Goal: Information Seeking & Learning: Get advice/opinions

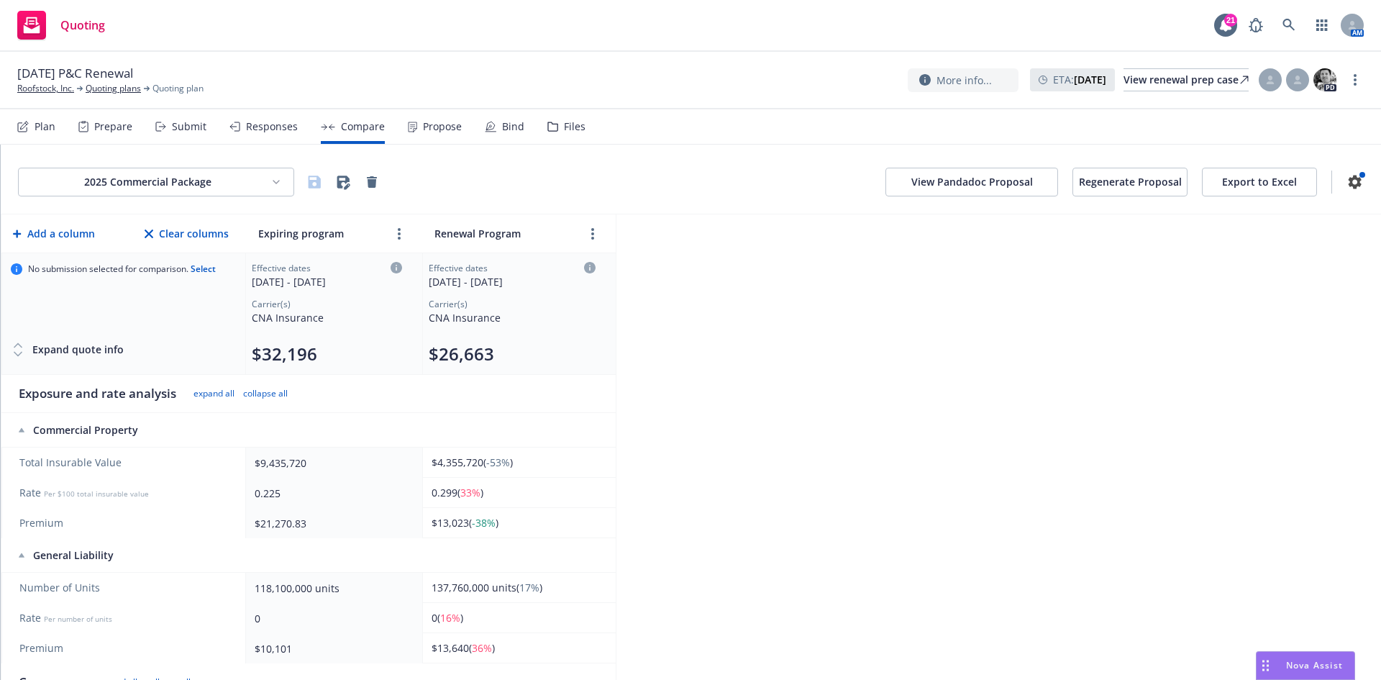
scroll to position [72, 0]
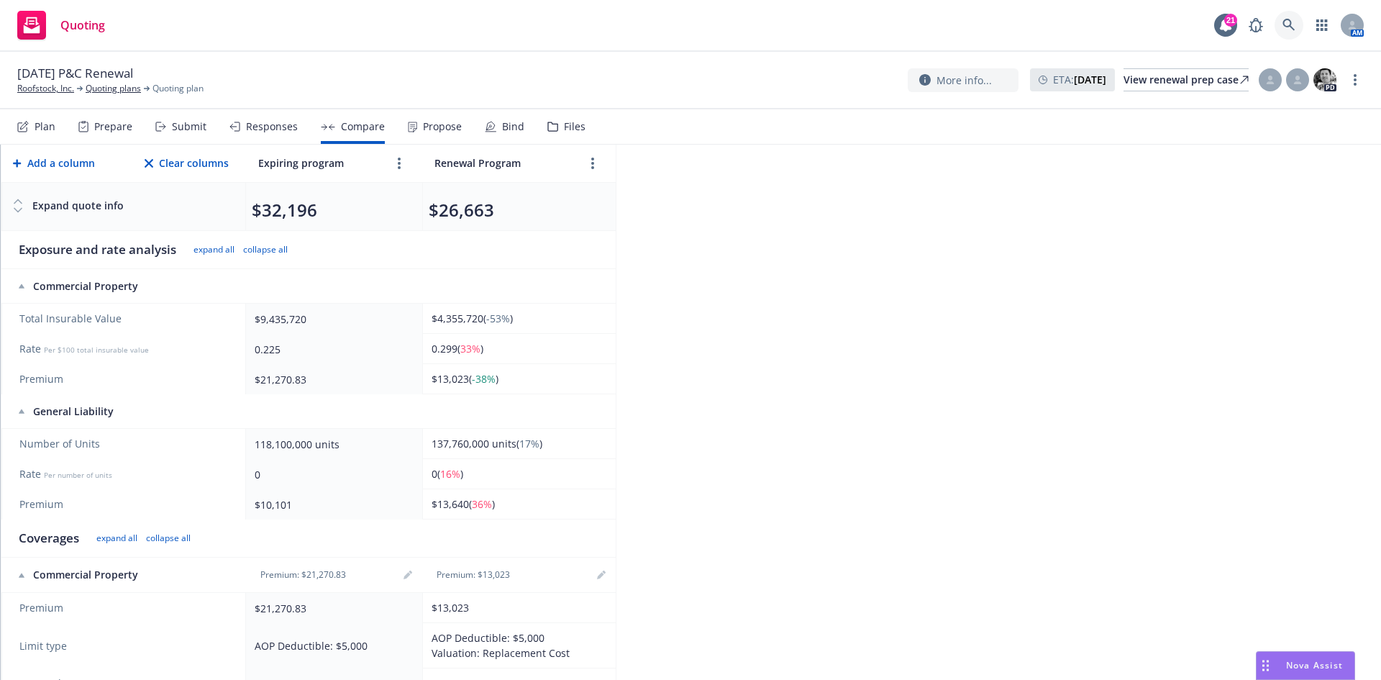
click at [1281, 20] on link at bounding box center [1289, 25] width 29 height 29
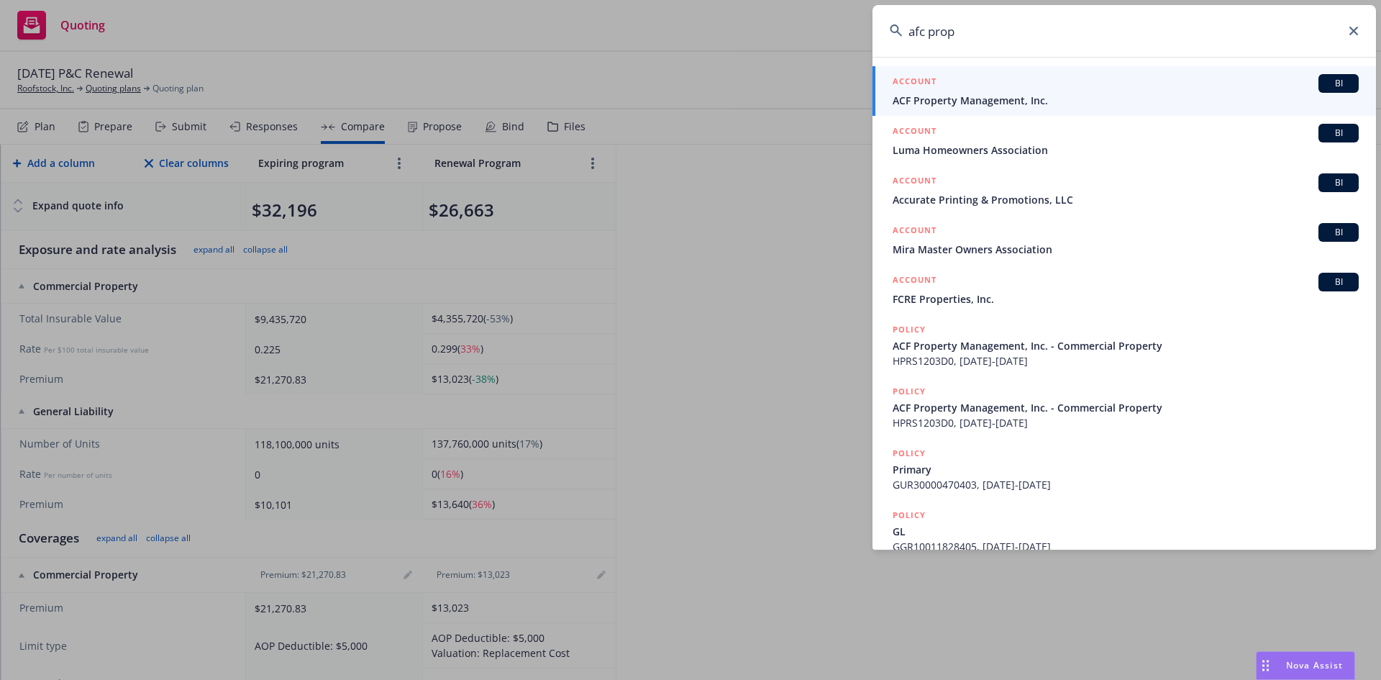
type input "afc prop"
click at [987, 96] on span "ACF Property Management, Inc." at bounding box center [1126, 100] width 466 height 15
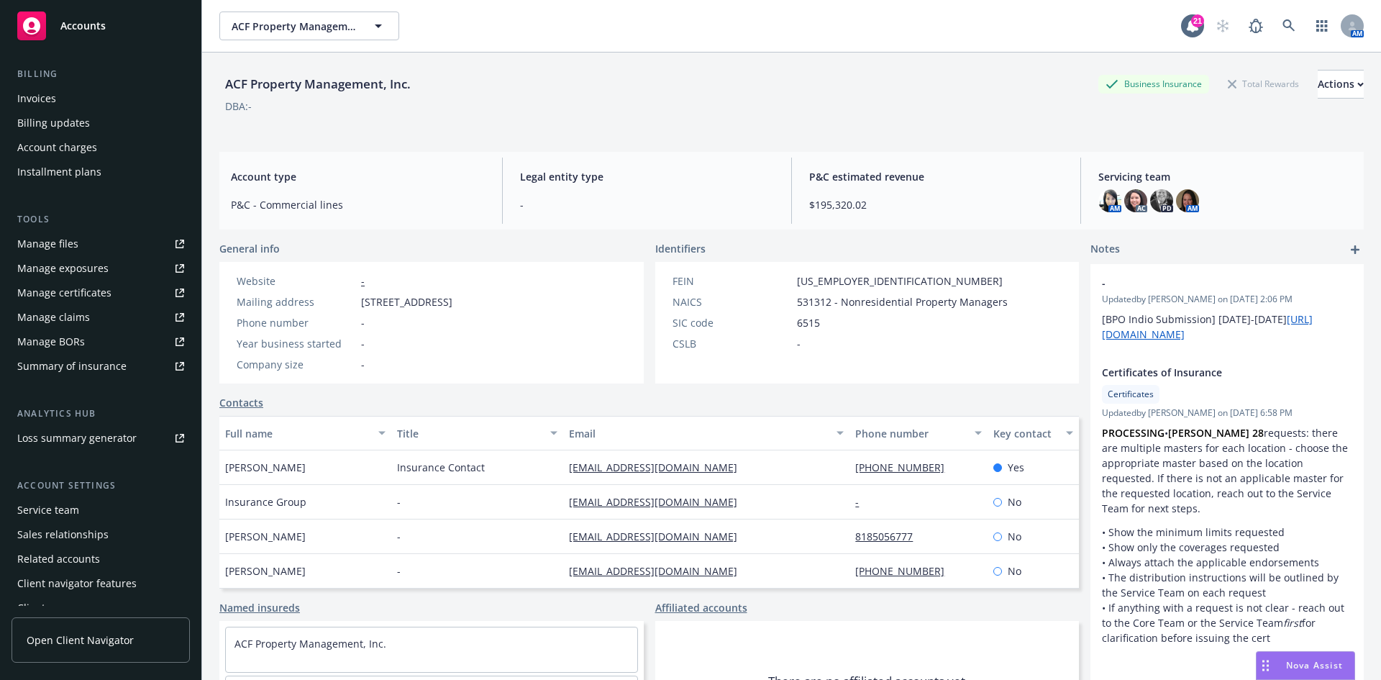
scroll to position [258, 0]
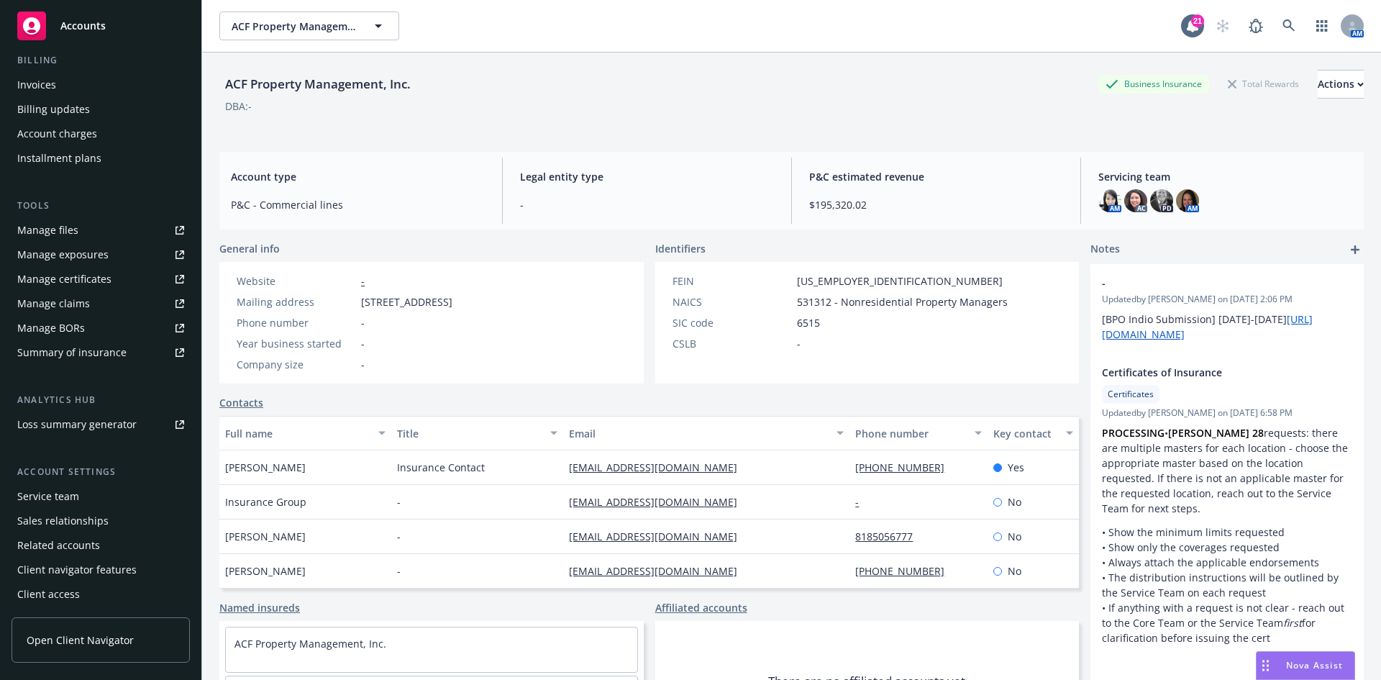
click at [64, 500] on div "Service team" at bounding box center [48, 496] width 62 height 23
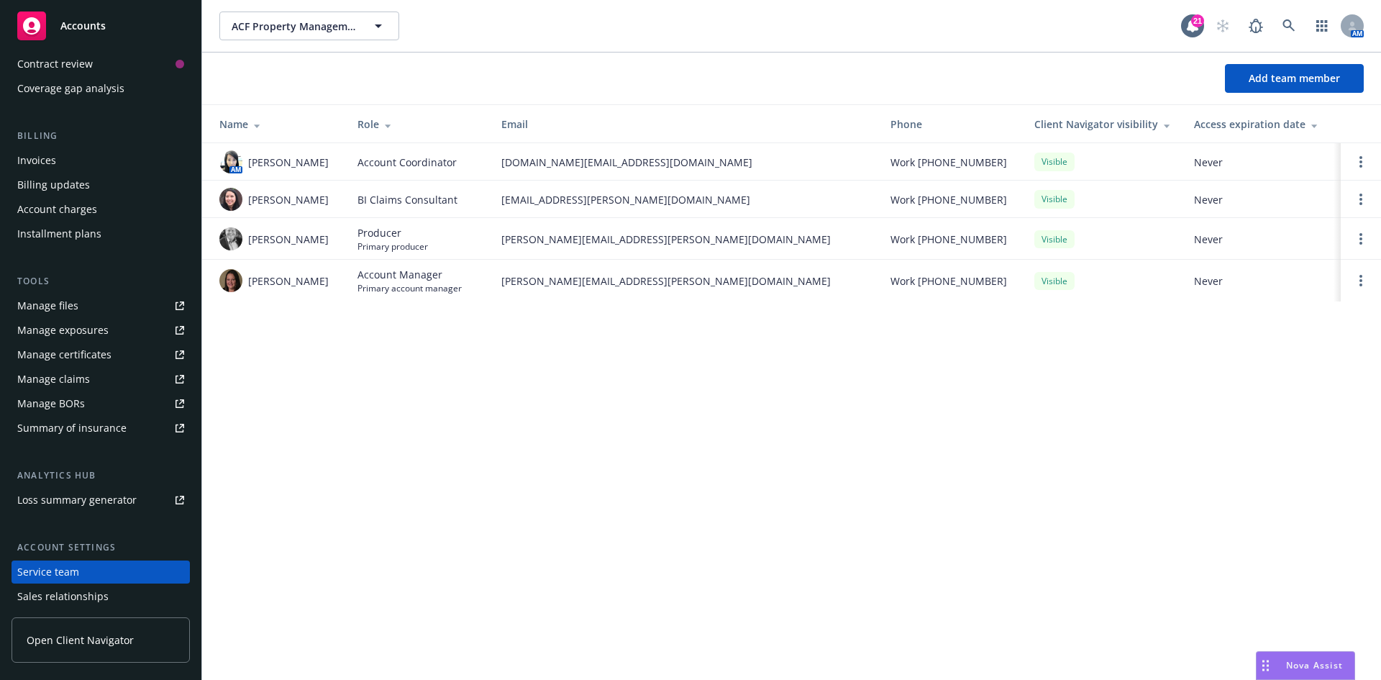
scroll to position [42, 0]
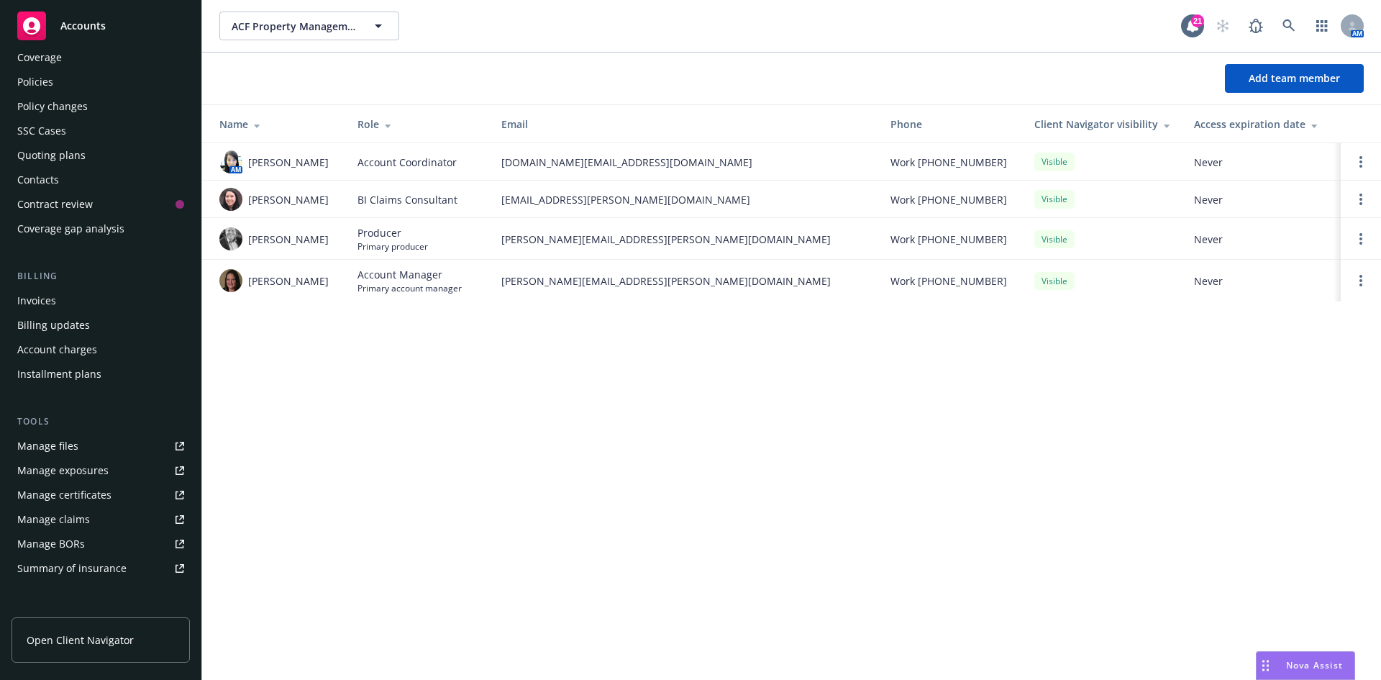
click at [76, 81] on div "Policies" at bounding box center [100, 82] width 167 height 23
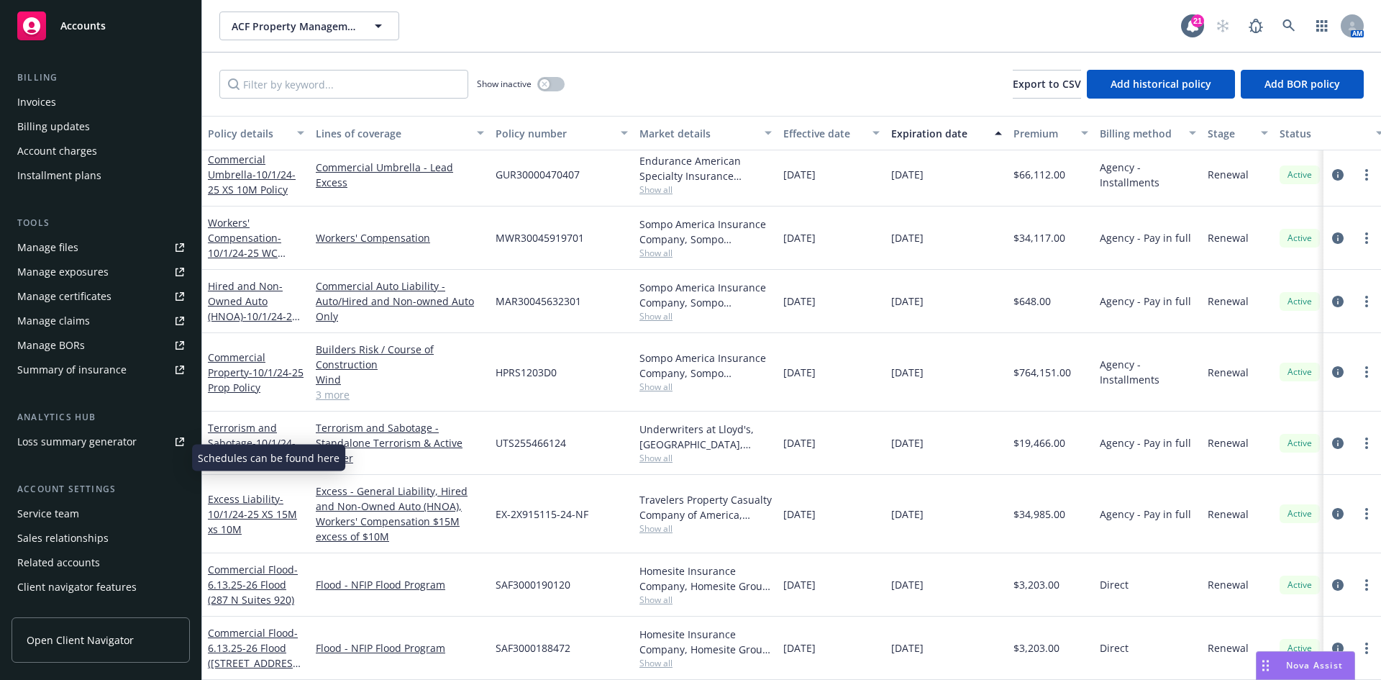
scroll to position [258, 0]
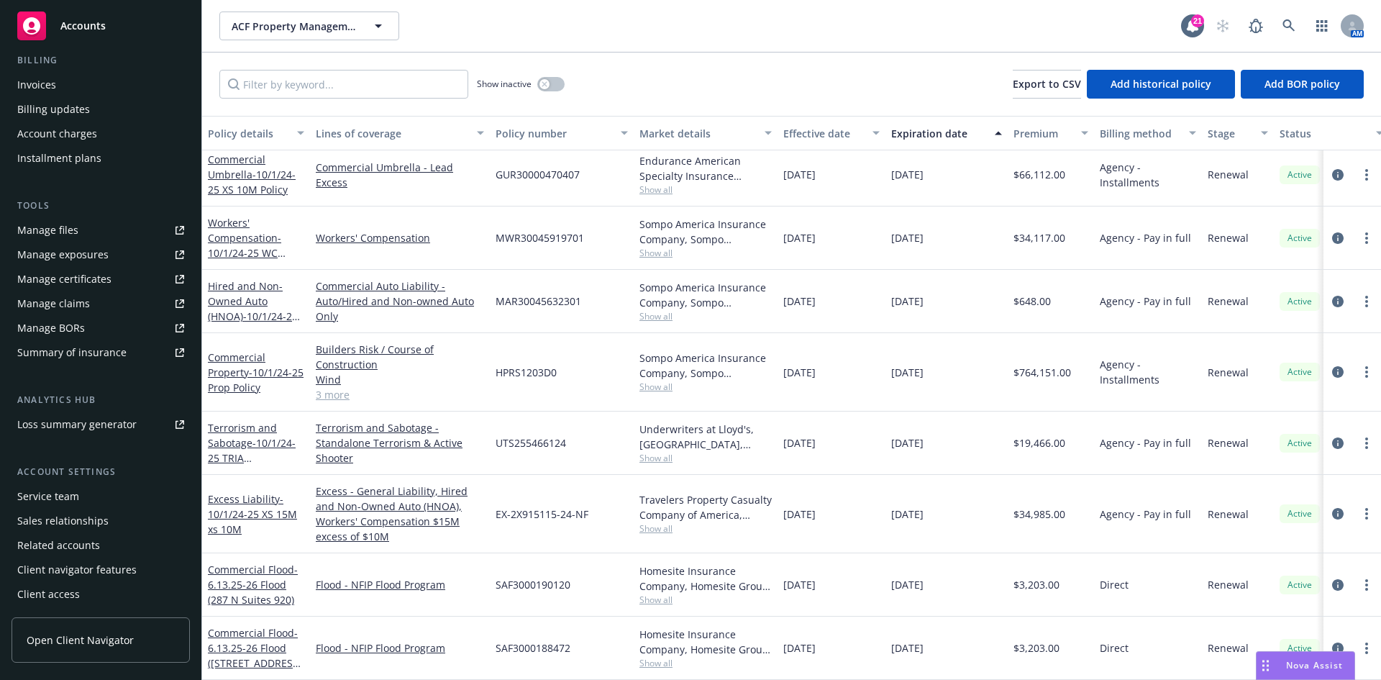
click at [70, 496] on div "Service team" at bounding box center [48, 496] width 62 height 23
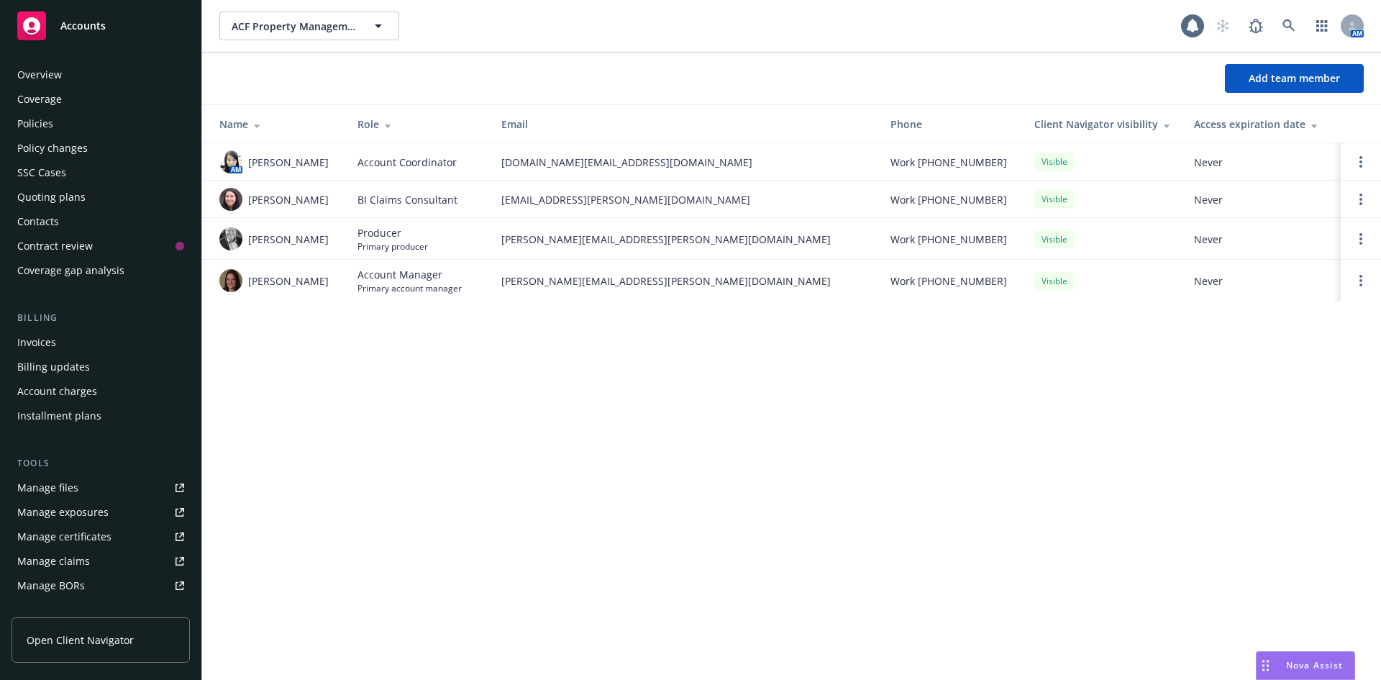
scroll to position [258, 0]
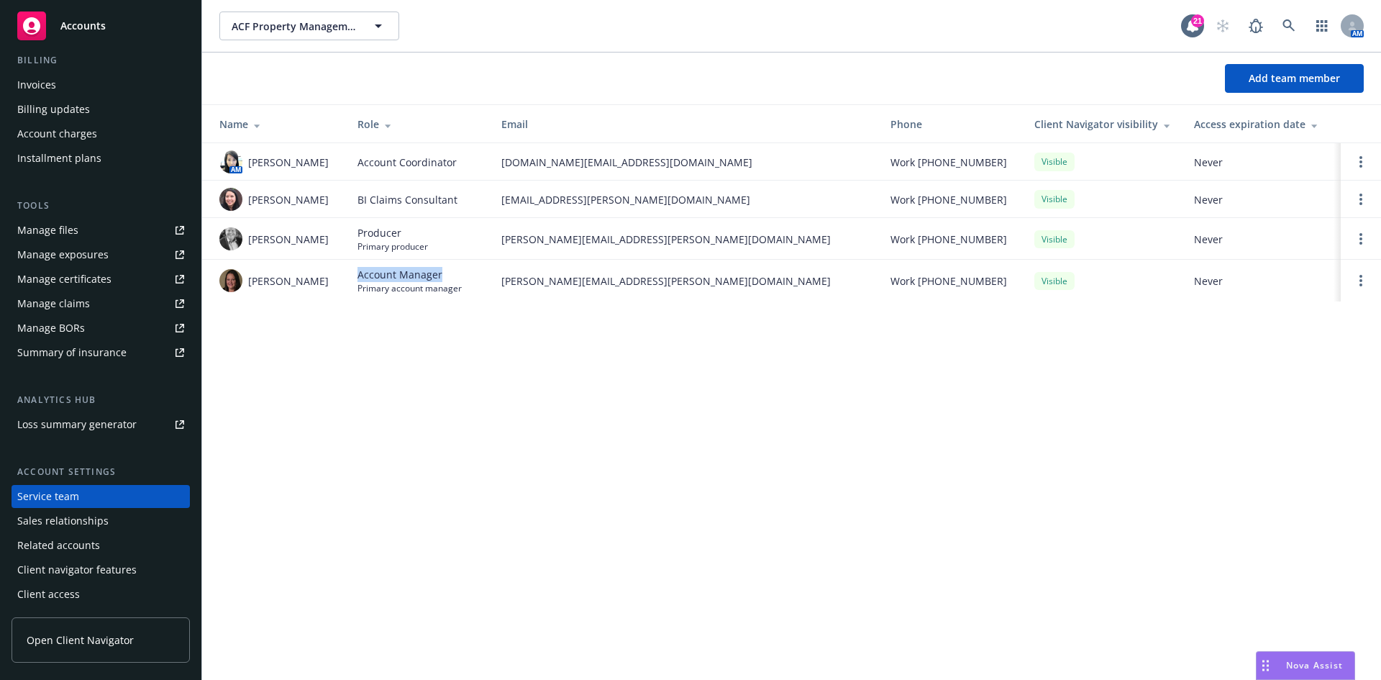
drag, startPoint x: 359, startPoint y: 270, endPoint x: 449, endPoint y: 273, distance: 90.0
click at [449, 273] on span "Account Manager" at bounding box center [410, 274] width 104 height 15
copy span "Account Manager"
drag, startPoint x: 317, startPoint y: 285, endPoint x: 245, endPoint y: 281, distance: 72.1
click at [245, 281] on div "Robyn Nichols" at bounding box center [276, 280] width 115 height 23
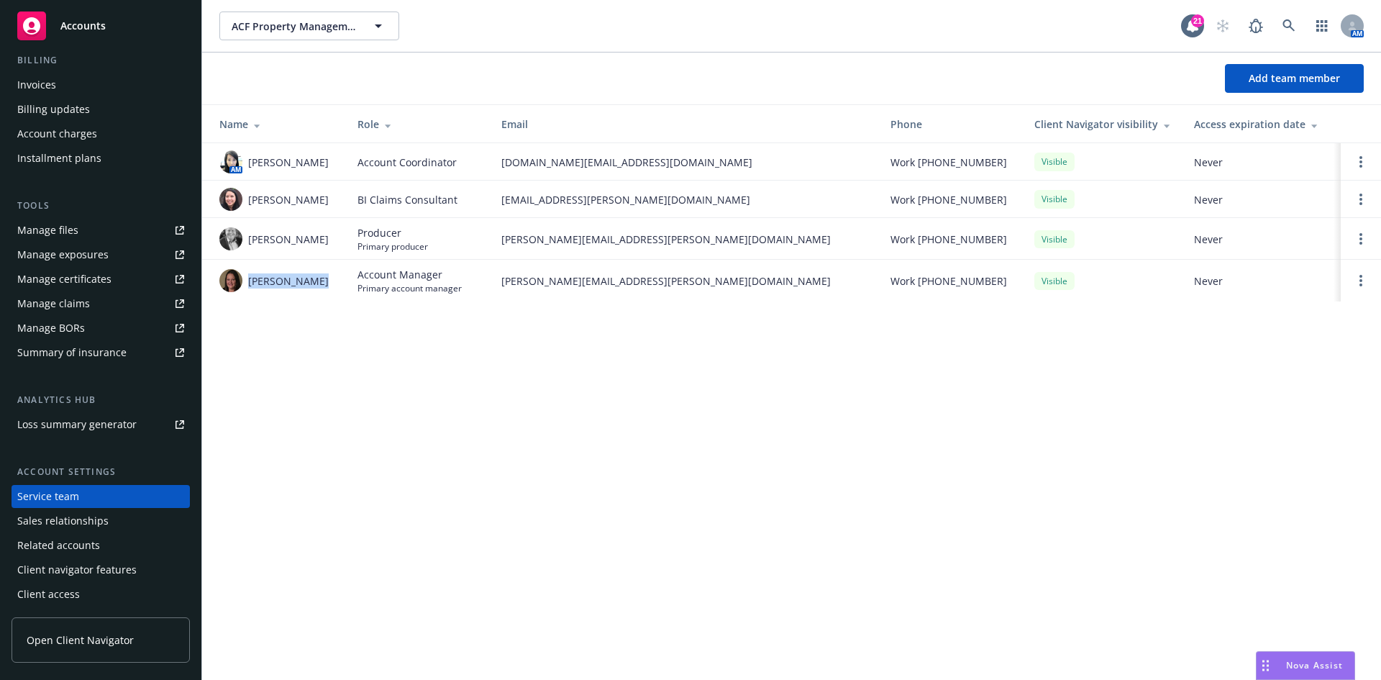
copy span "Robyn Nichols"
drag, startPoint x: 643, startPoint y: 282, endPoint x: 504, endPoint y: 281, distance: 139.6
click at [502, 282] on span "robyn.nichols@newfront.com" at bounding box center [684, 280] width 366 height 15
copy span "robyn.nichols@newfront.com"
drag, startPoint x: 635, startPoint y: 165, endPoint x: 504, endPoint y: 176, distance: 131.4
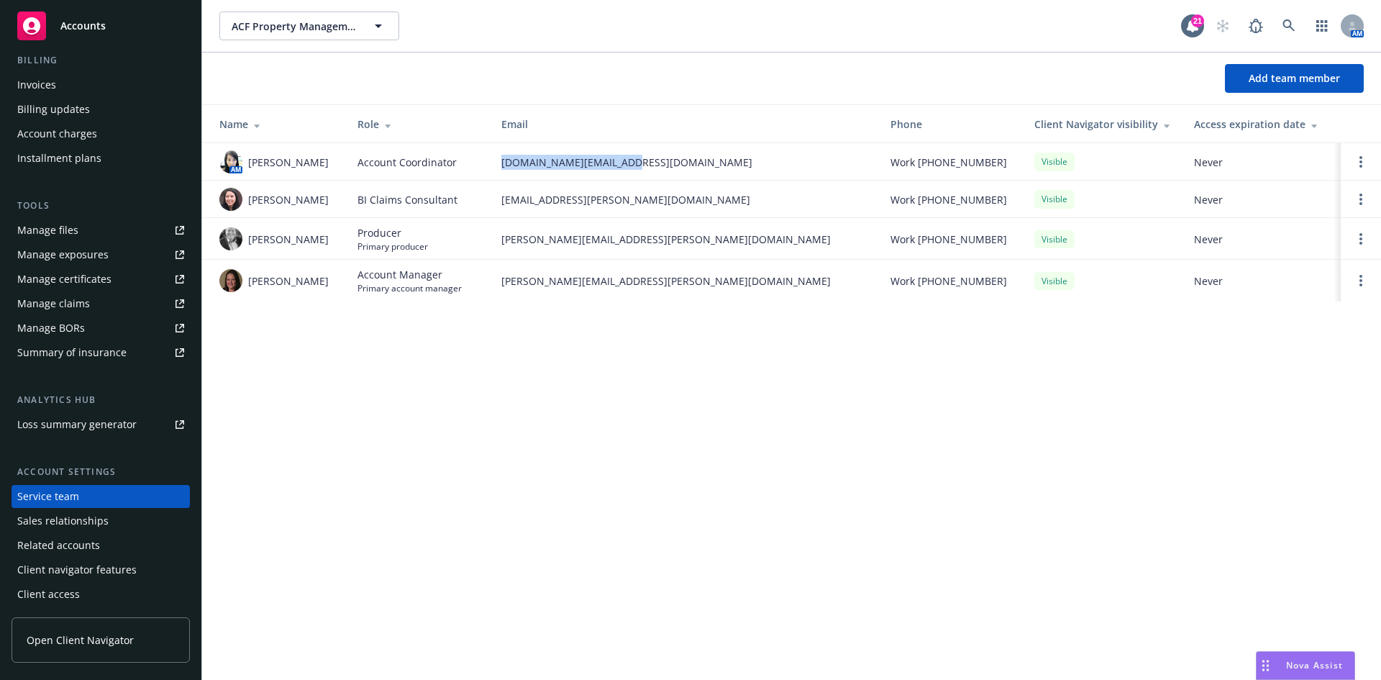
click at [504, 176] on td "diane.song@newfront.com" at bounding box center [684, 161] width 389 height 37
copy span "diane.song@newfront.com"
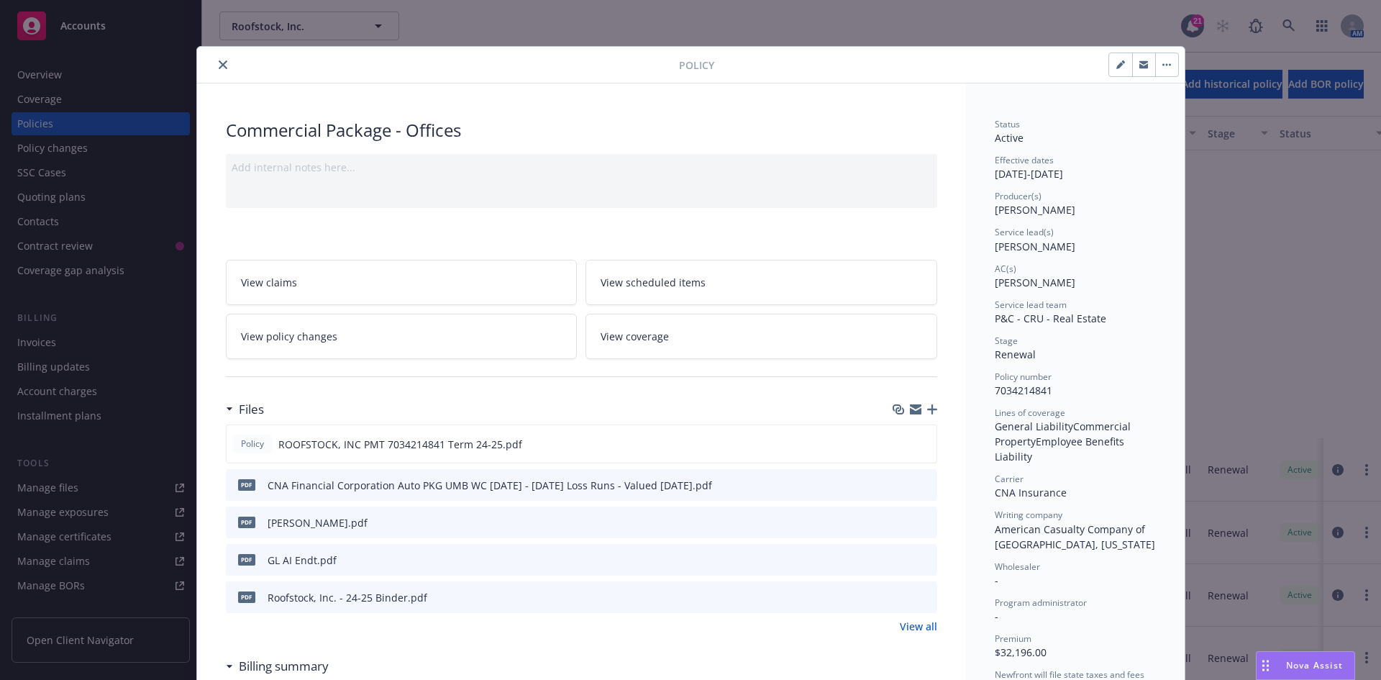
scroll to position [360, 0]
click at [216, 76] on div "Policy" at bounding box center [691, 65] width 988 height 37
click at [219, 63] on icon "close" at bounding box center [223, 64] width 9 height 9
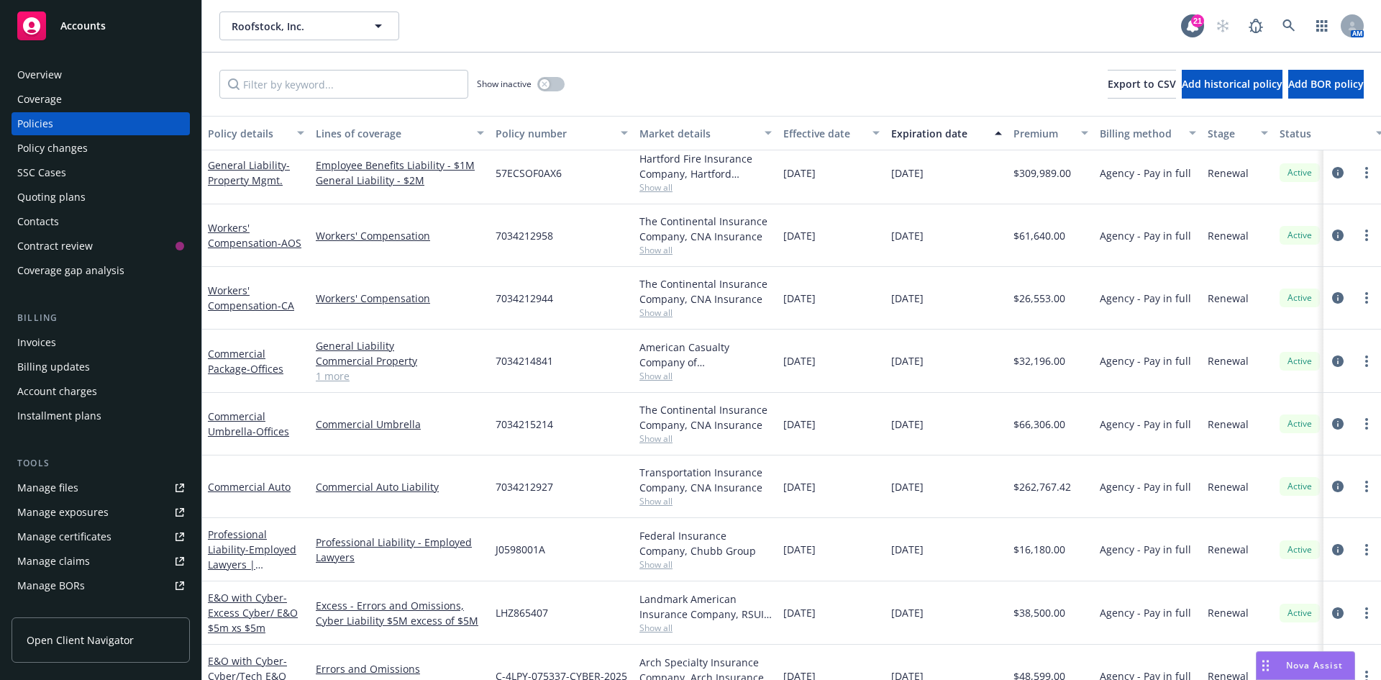
click at [80, 199] on div "Quoting plans" at bounding box center [51, 197] width 68 height 23
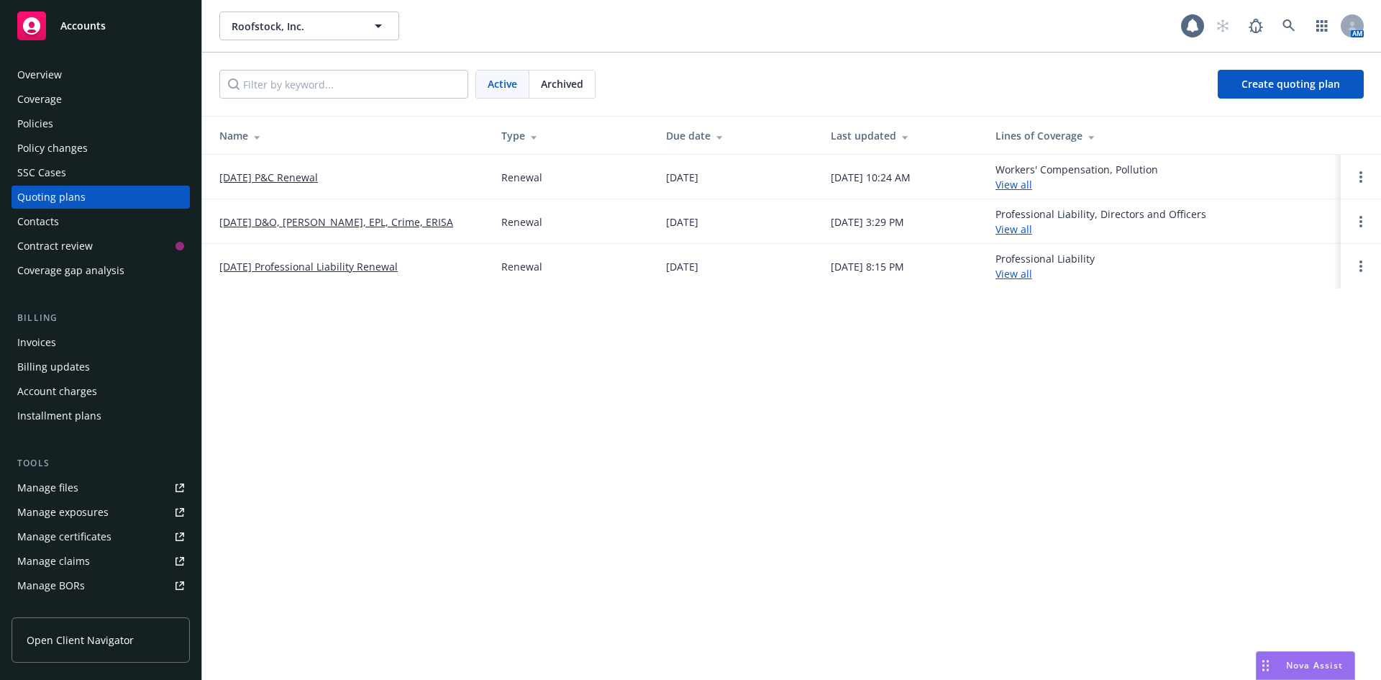
click at [274, 179] on link "[DATE] P&C Renewal" at bounding box center [268, 177] width 99 height 15
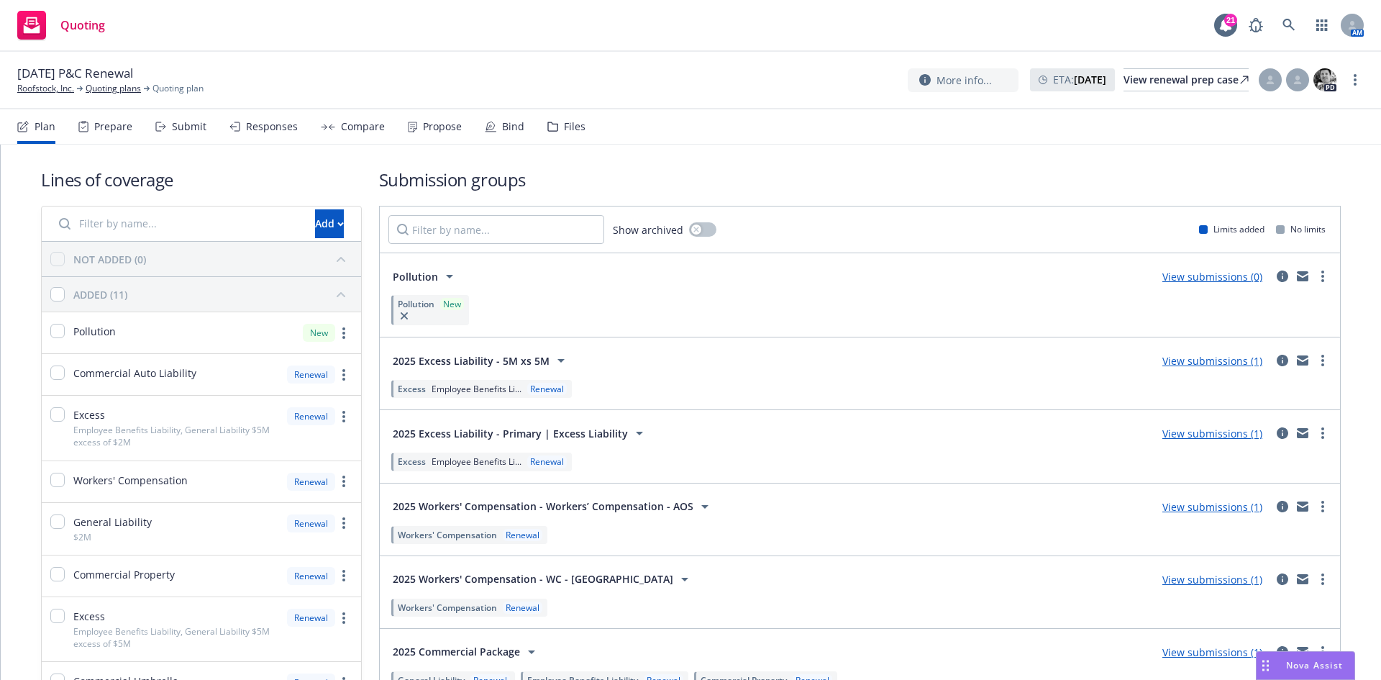
click at [342, 121] on div "Compare" at bounding box center [363, 127] width 44 height 12
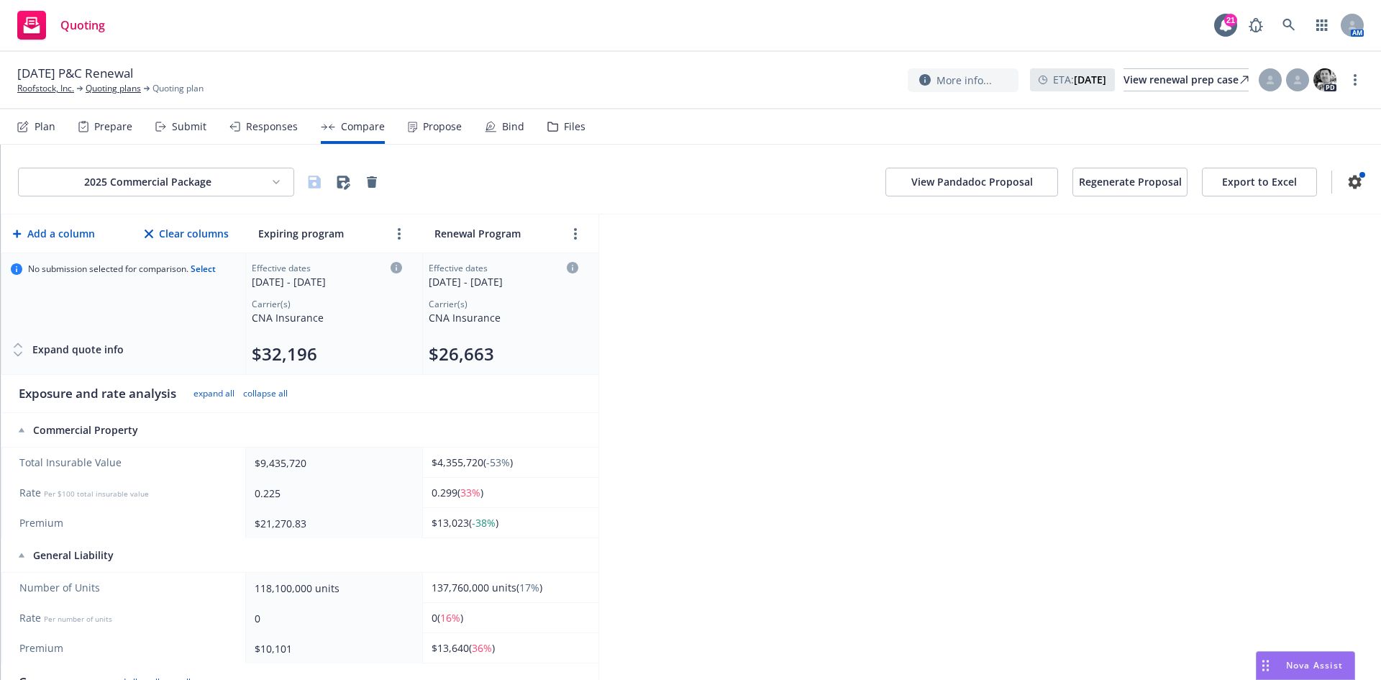
click at [199, 189] on html "Quoting 21 AM [DATE] P&C Renewal Roofstock, Inc. Quoting plans Quoting plan Mor…" at bounding box center [690, 340] width 1381 height 680
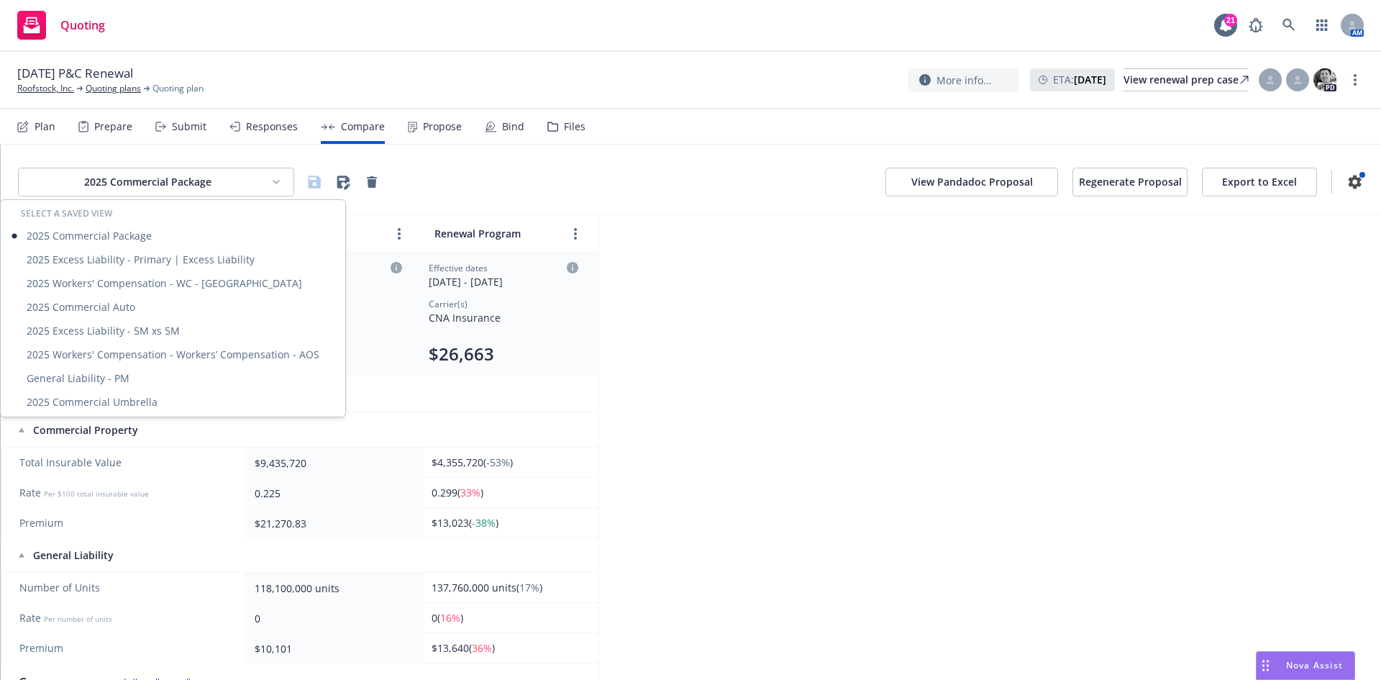
click at [740, 423] on html "Quoting 21 AM 8/21/25 P&C Renewal Roofstock, Inc. Quoting plans Quoting plan Mo…" at bounding box center [690, 340] width 1381 height 680
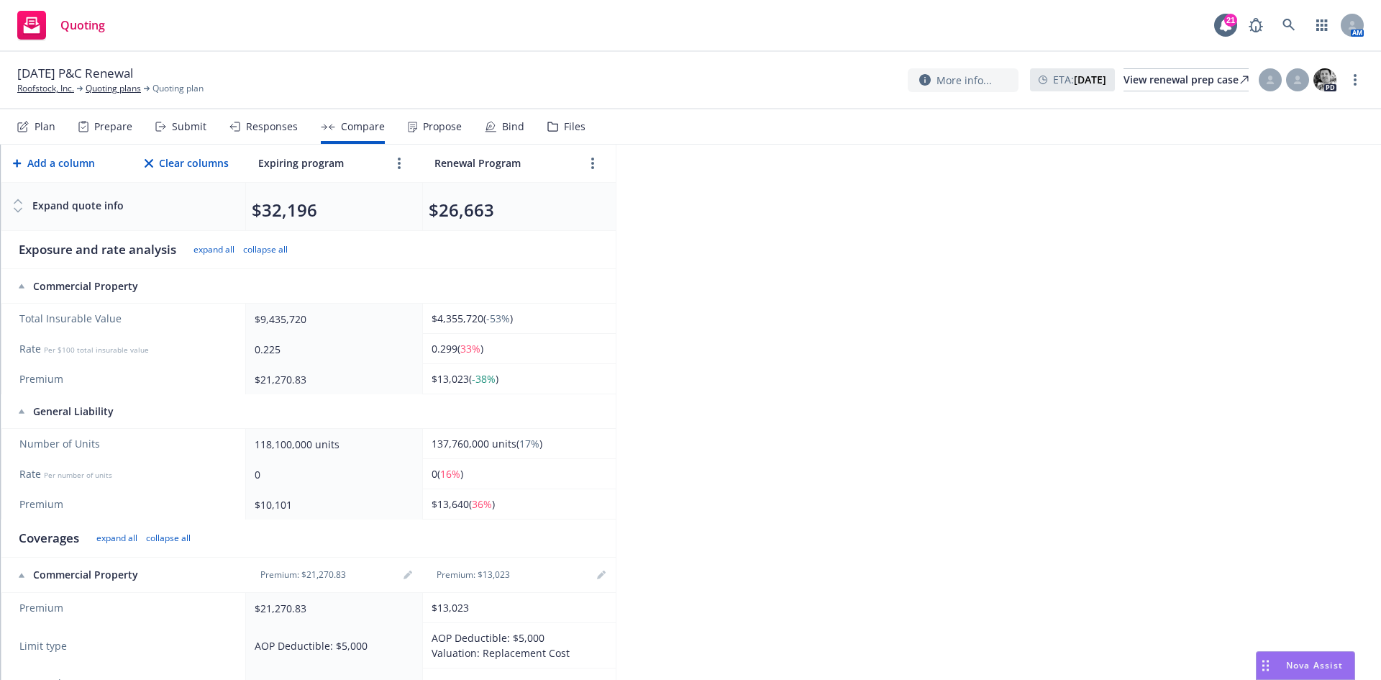
scroll to position [72, 0]
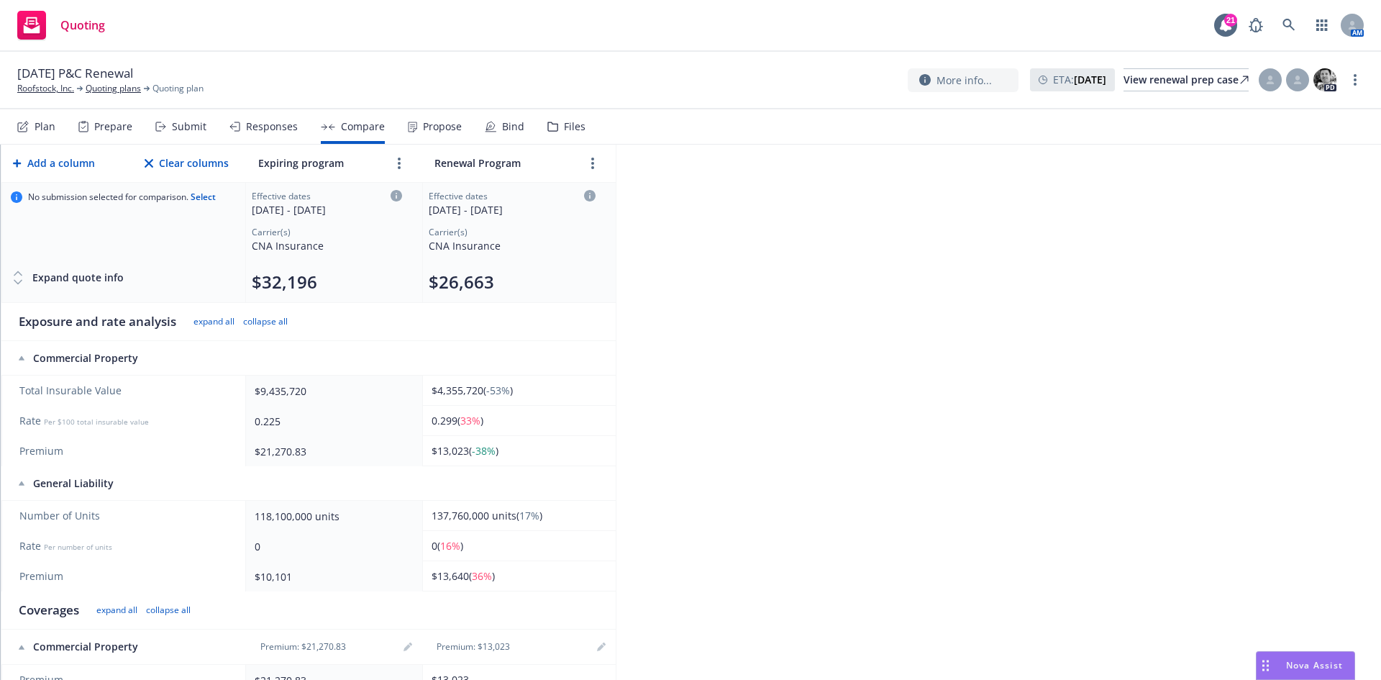
click at [1317, 664] on span "Nova Assist" at bounding box center [1314, 665] width 57 height 12
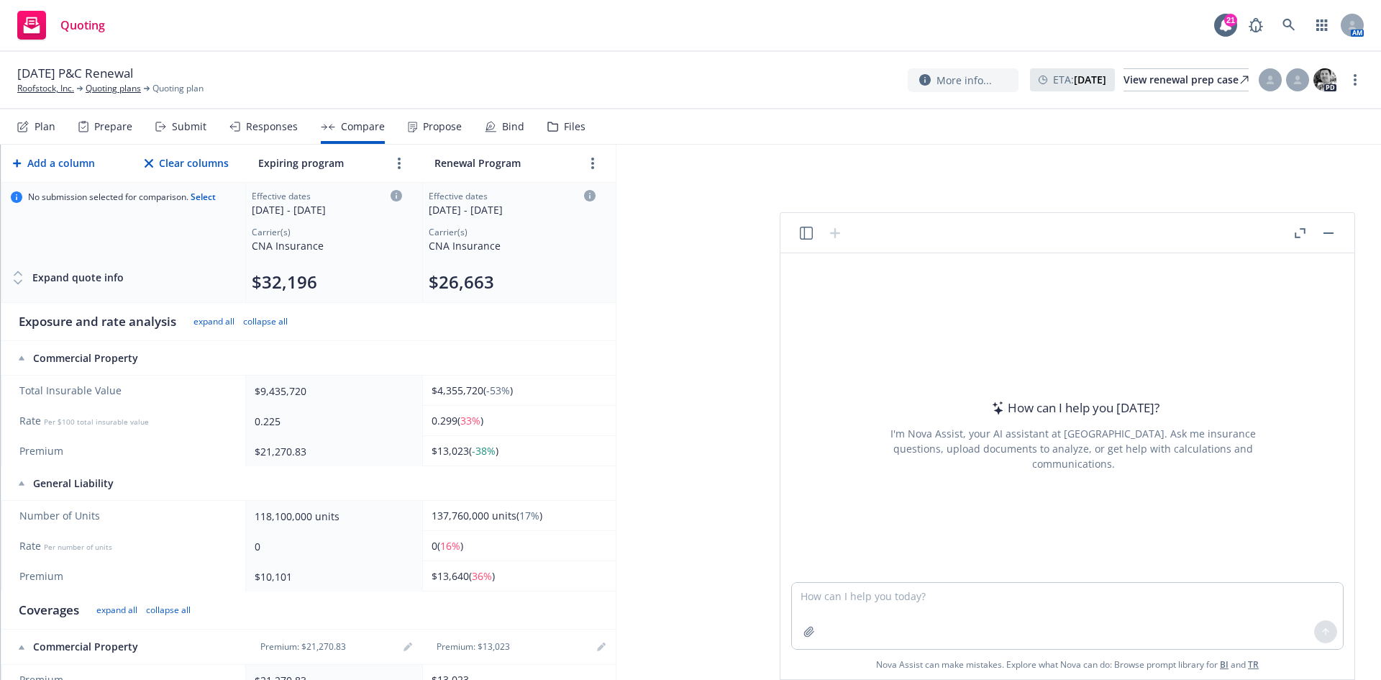
click at [1256, 651] on button "Nova Assist" at bounding box center [1305, 665] width 99 height 29
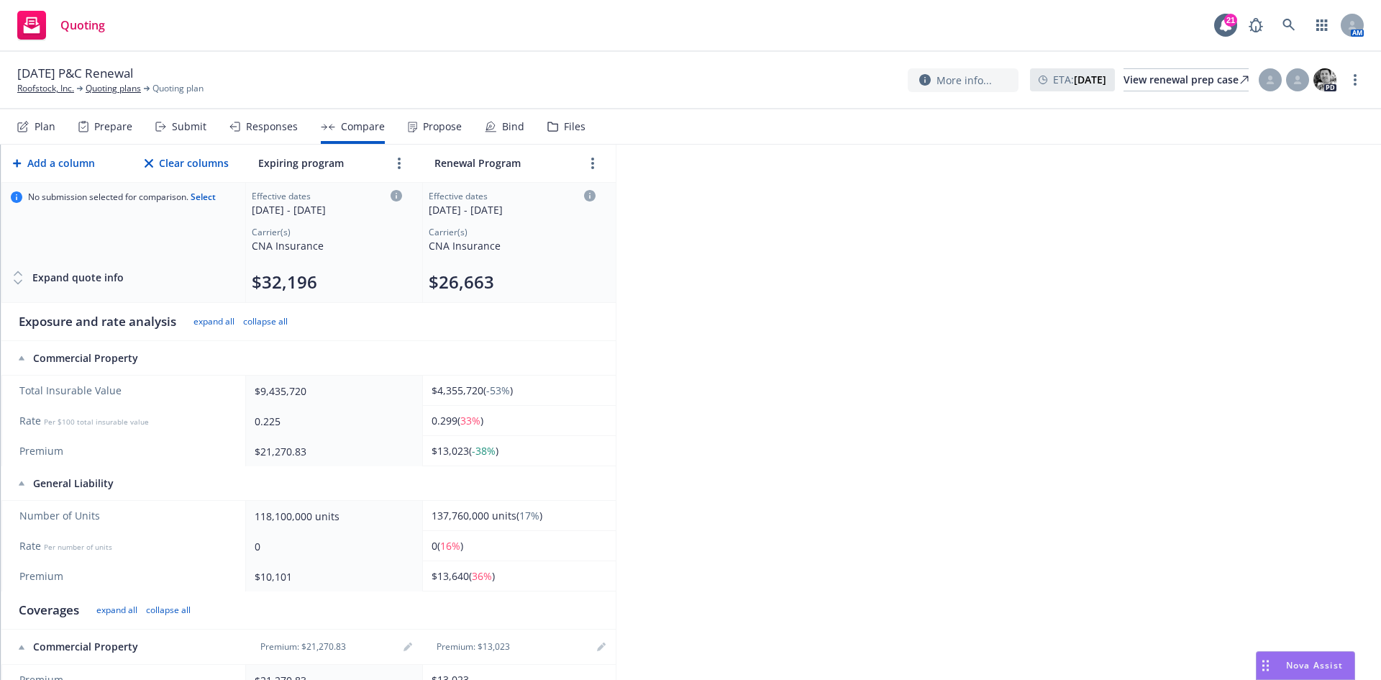
click at [1256, 651] on button "Nova Assist" at bounding box center [1305, 665] width 99 height 29
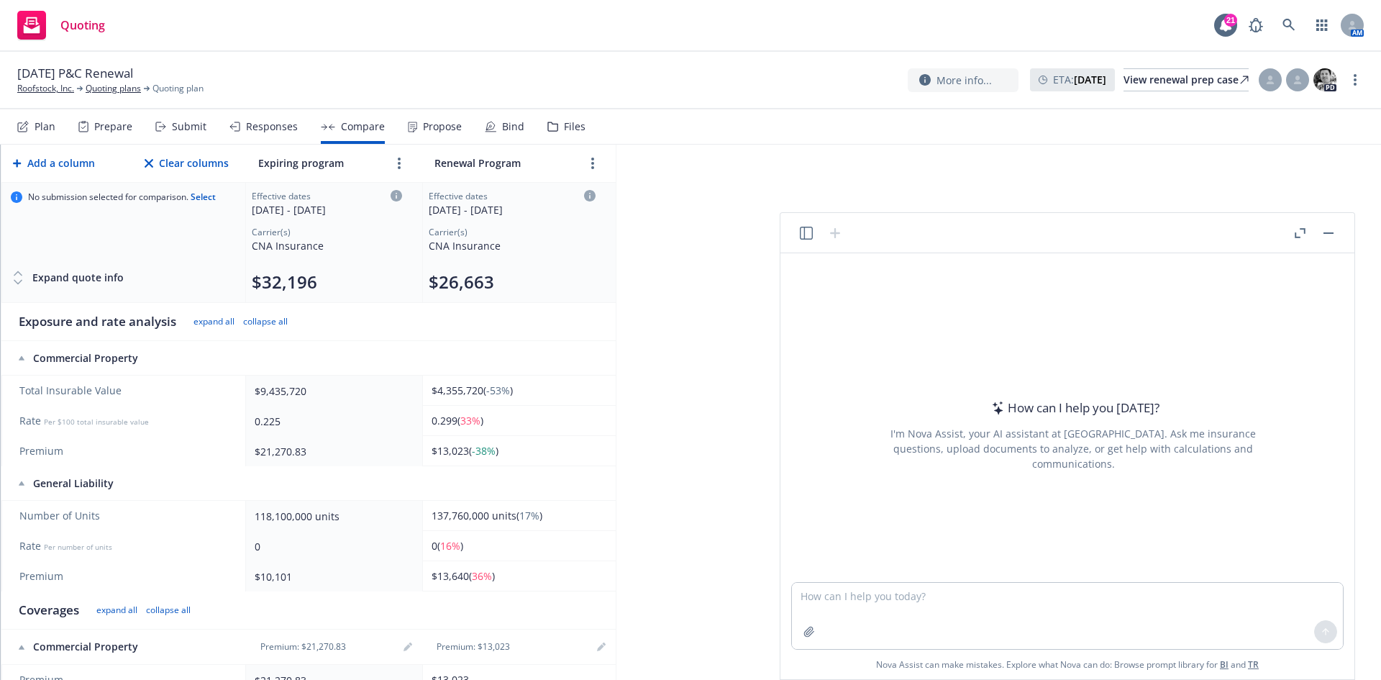
click at [1256, 651] on button "Nova Assist" at bounding box center [1305, 665] width 99 height 29
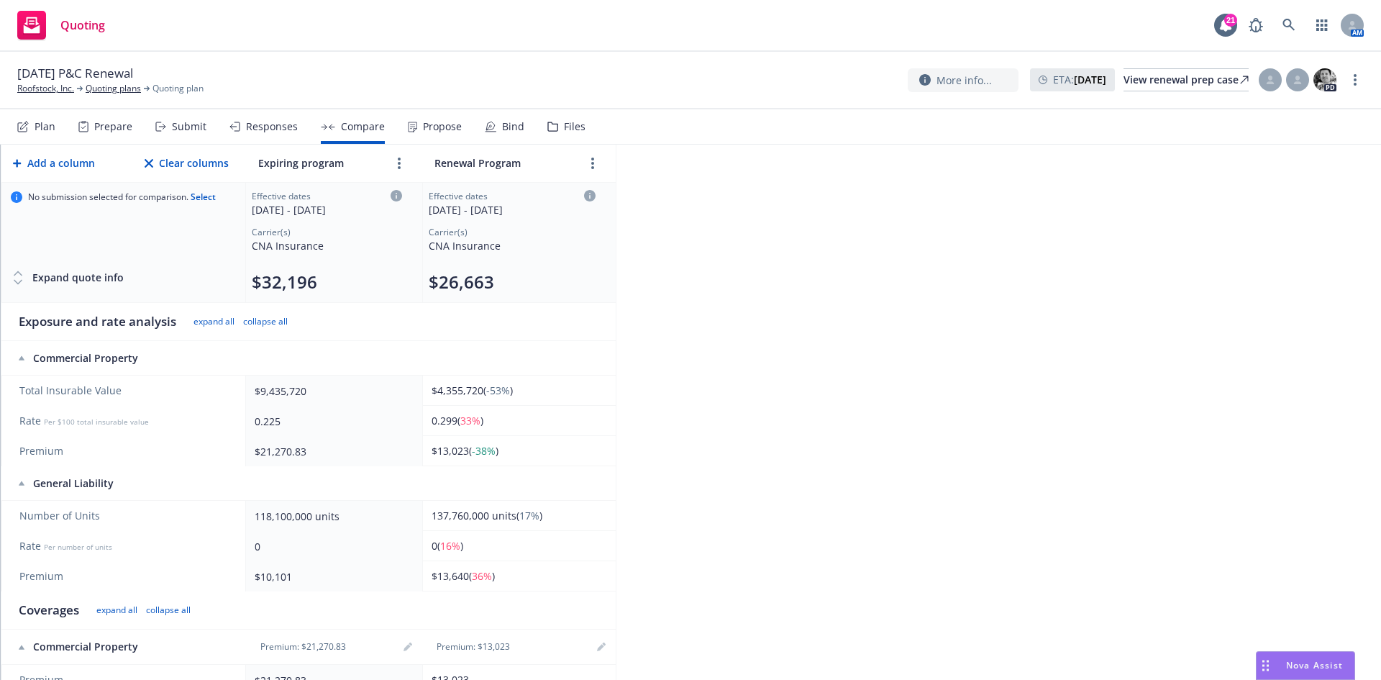
click at [1320, 664] on span "Nova Assist" at bounding box center [1314, 665] width 57 height 12
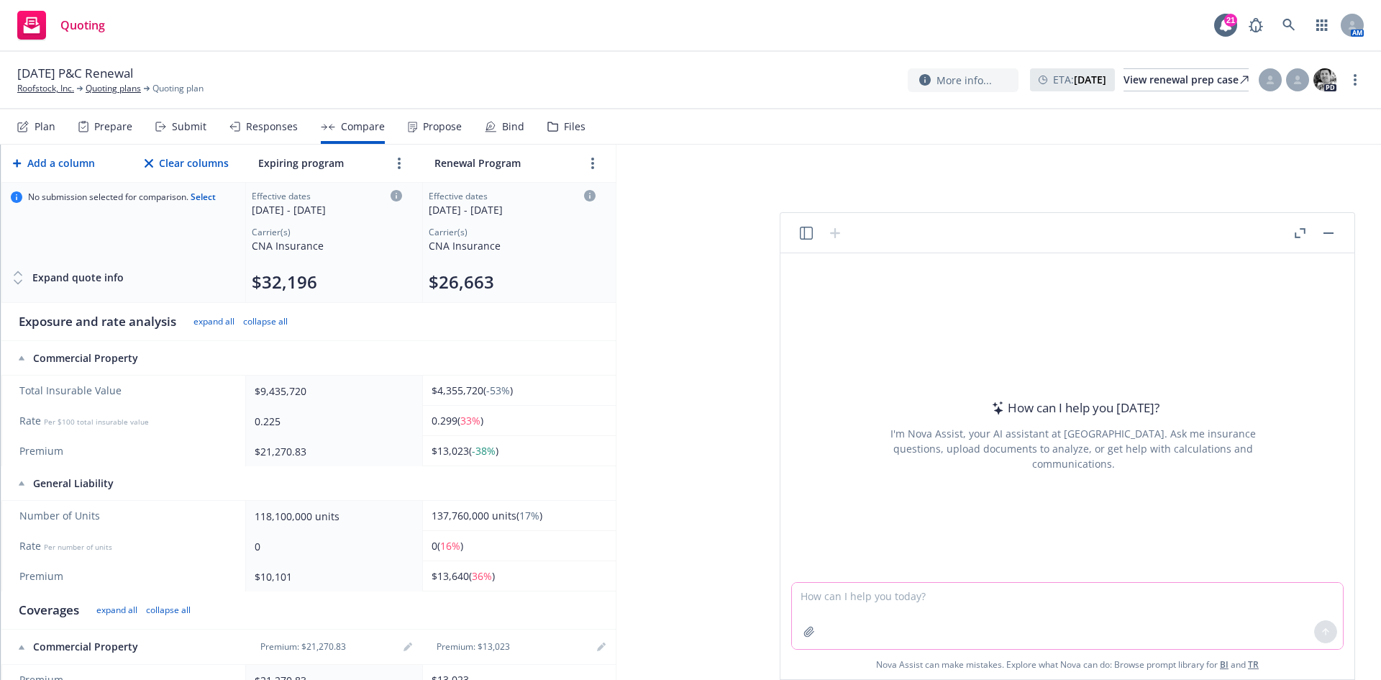
click at [1060, 606] on textarea at bounding box center [1067, 616] width 551 height 66
type textarea "calculate rate per $1000 gross sales when sales are 137,760,000 and premium is …"
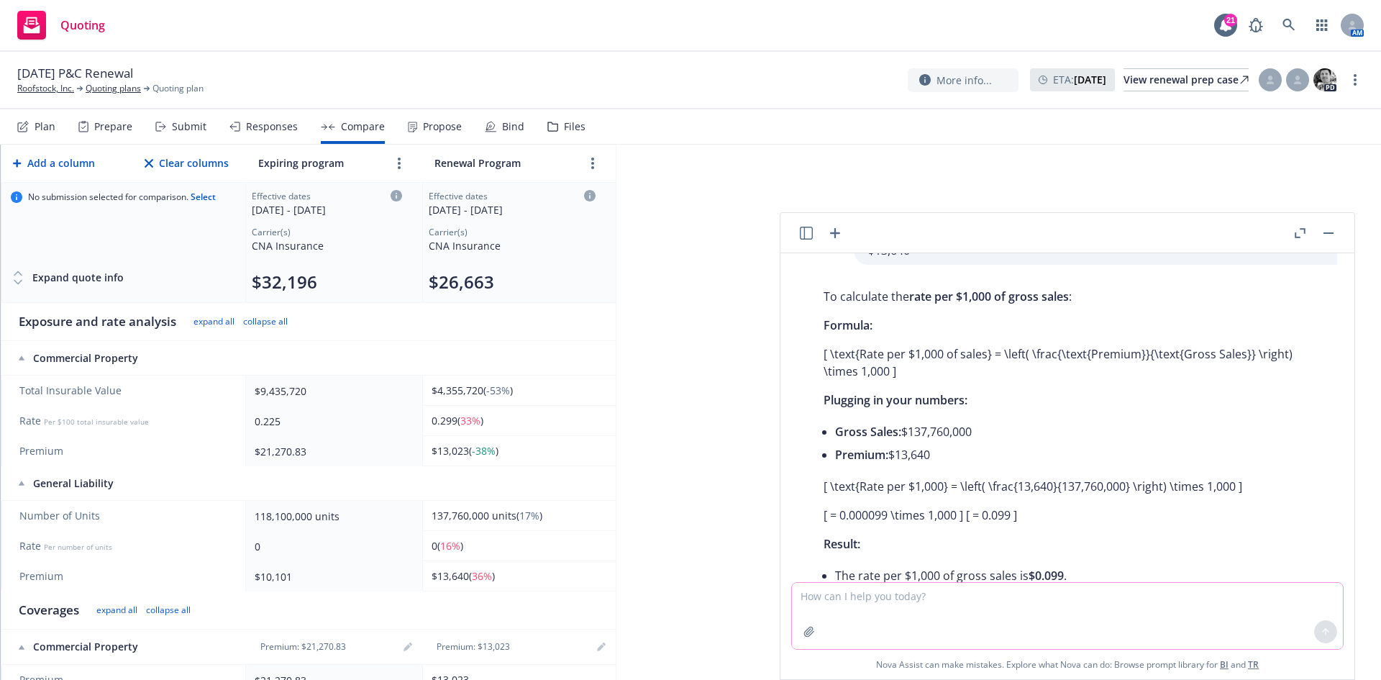
scroll to position [91, 0]
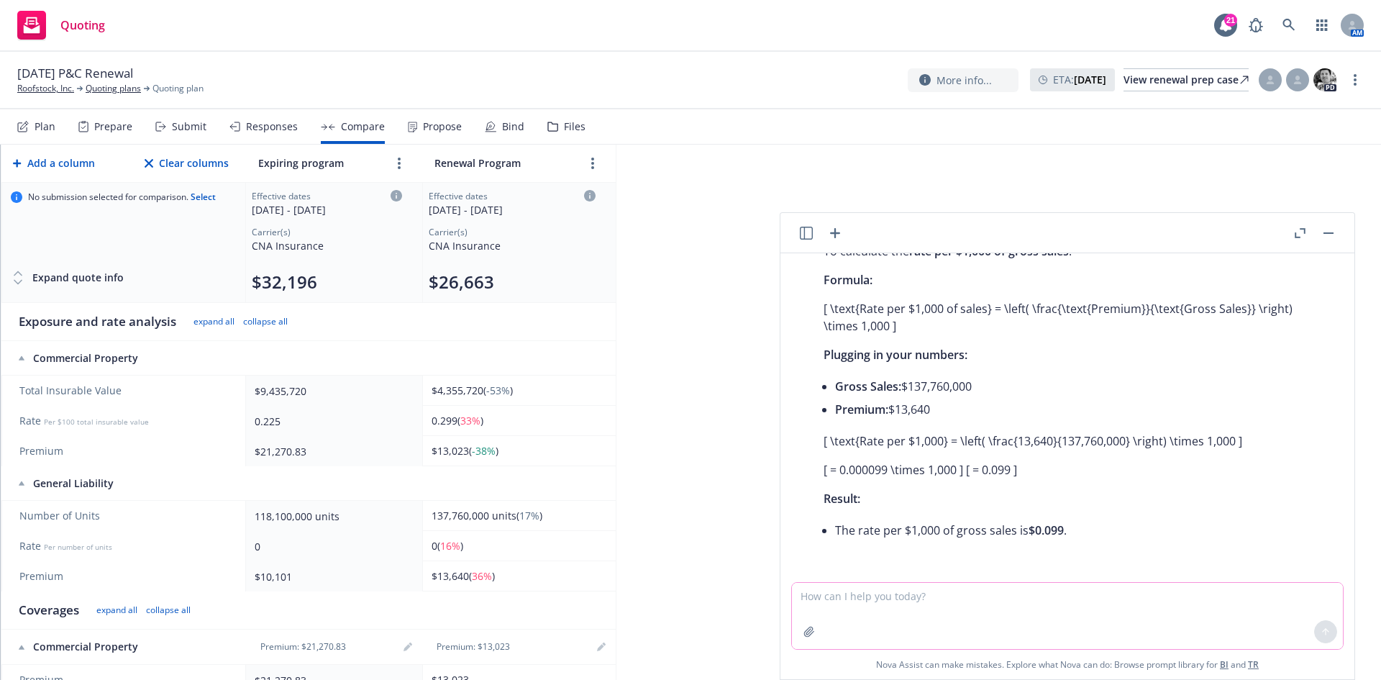
click at [963, 599] on textarea at bounding box center [1067, 616] width 551 height 66
type textarea "% variance between 0.085 and 0.099"
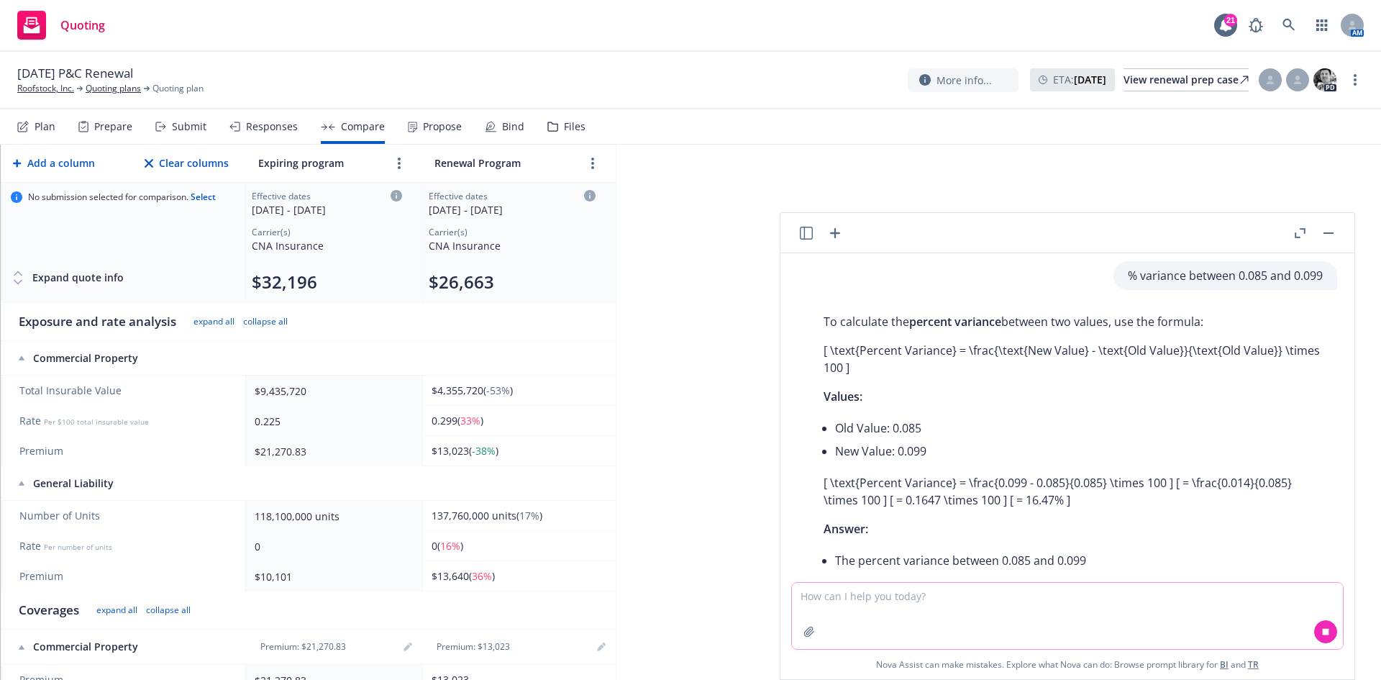
scroll to position [425, 0]
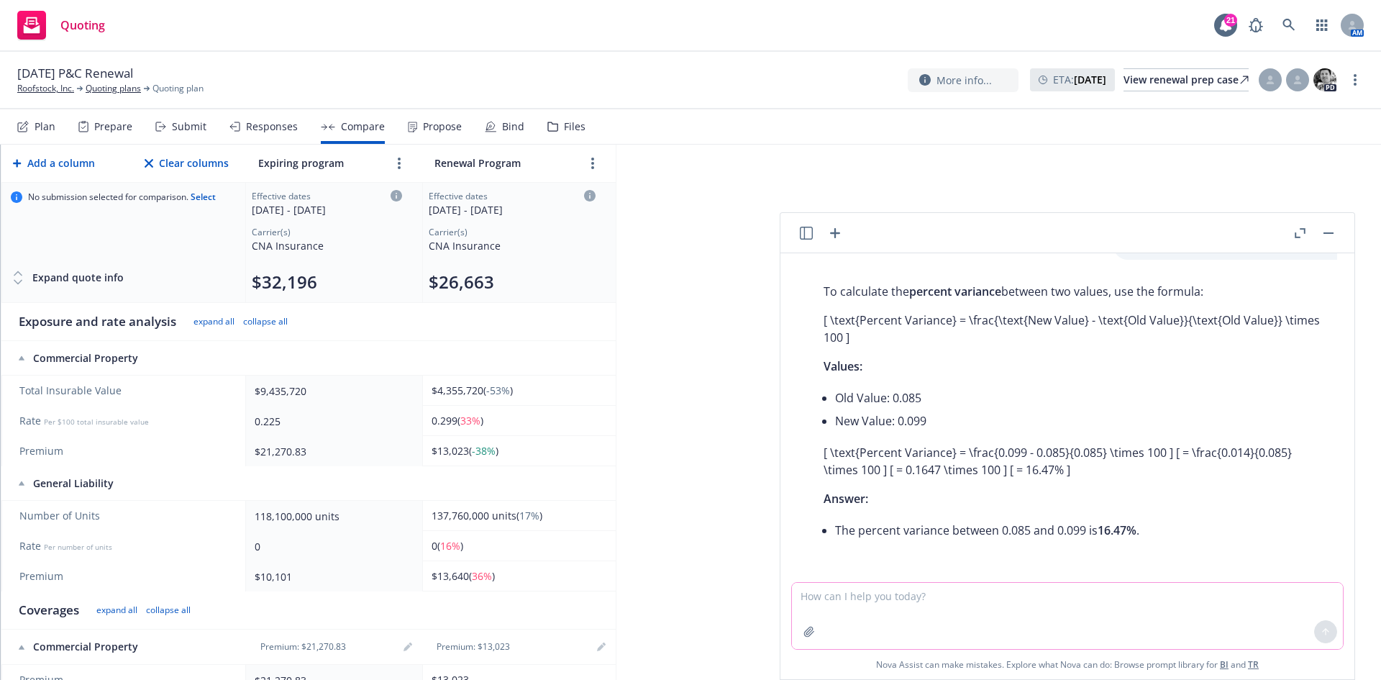
click at [1193, 610] on textarea at bounding box center [1067, 616] width 551 height 66
click at [918, 612] on textarea "% variance between" at bounding box center [1067, 616] width 551 height 66
paste textarea "$90,498.00"
type textarea "% variance between $90,498.00 and $95,000.00"
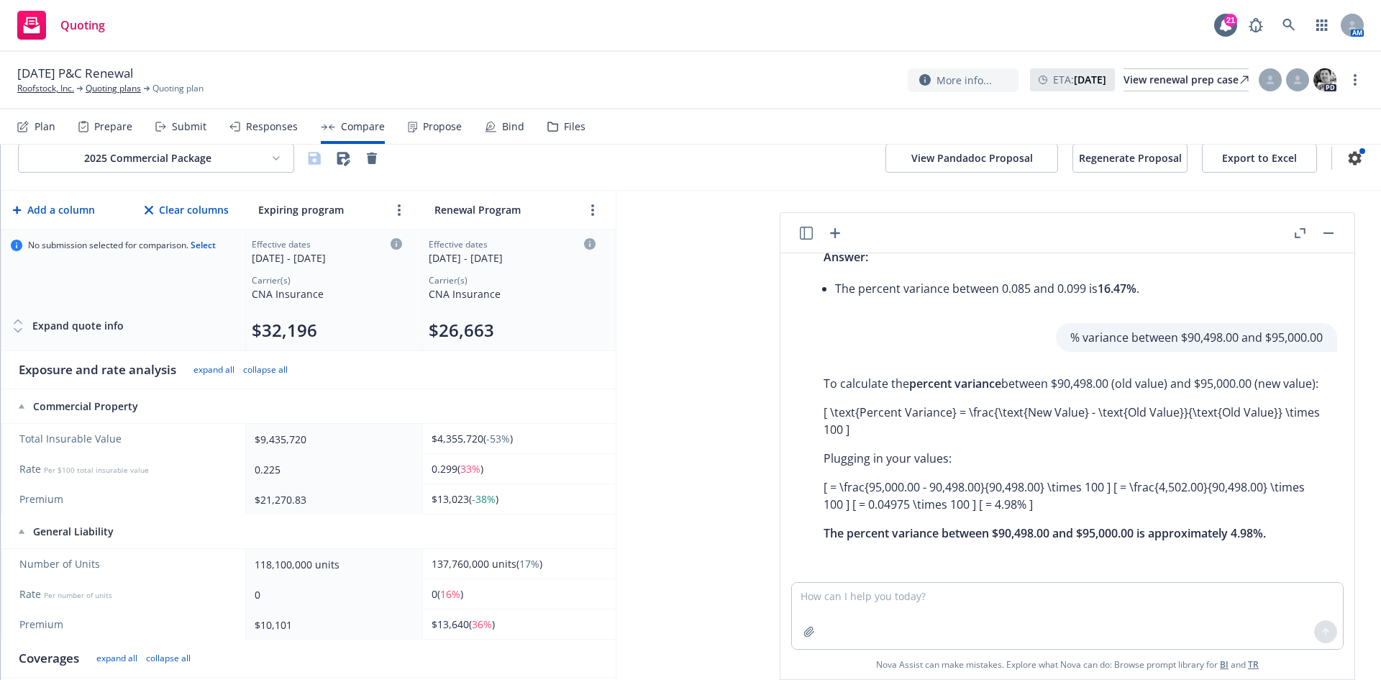
scroll to position [0, 0]
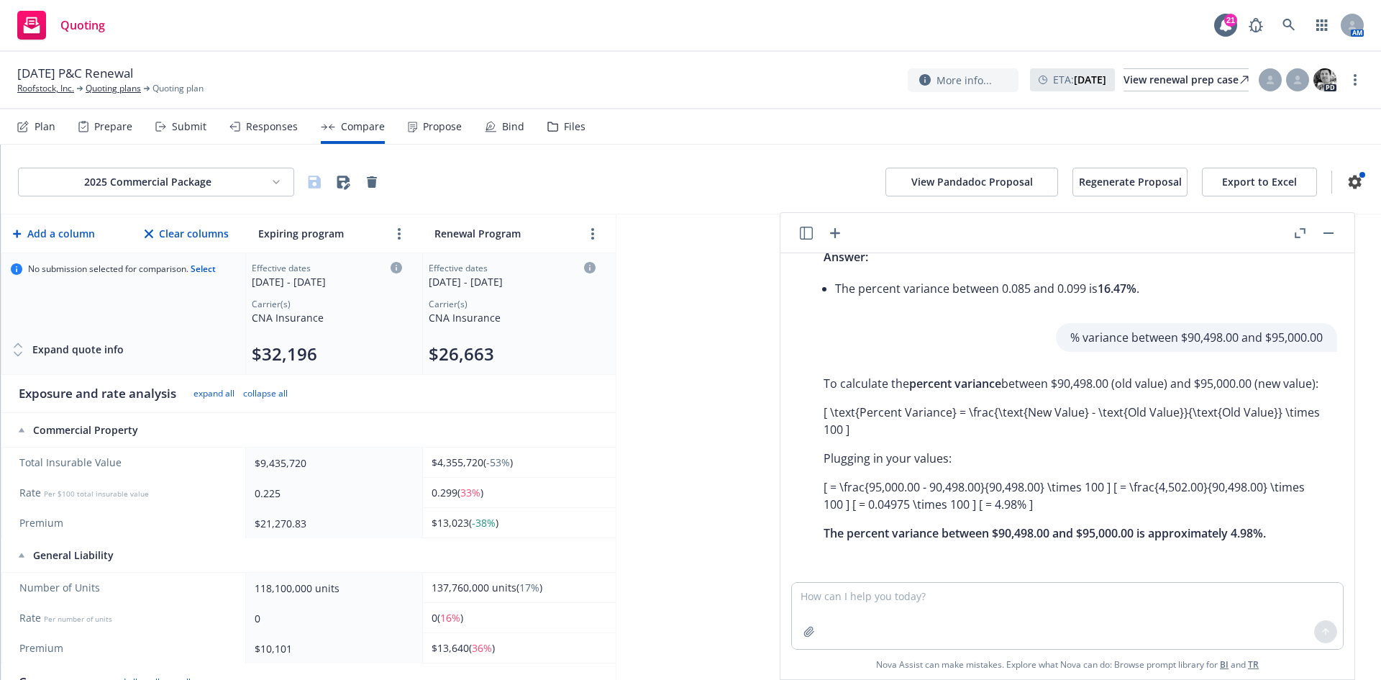
click at [189, 184] on html "Quoting 21 AM 8/21/25 P&C Renewal Roofstock, Inc. Quoting plans Quoting plan Mo…" at bounding box center [690, 340] width 1381 height 680
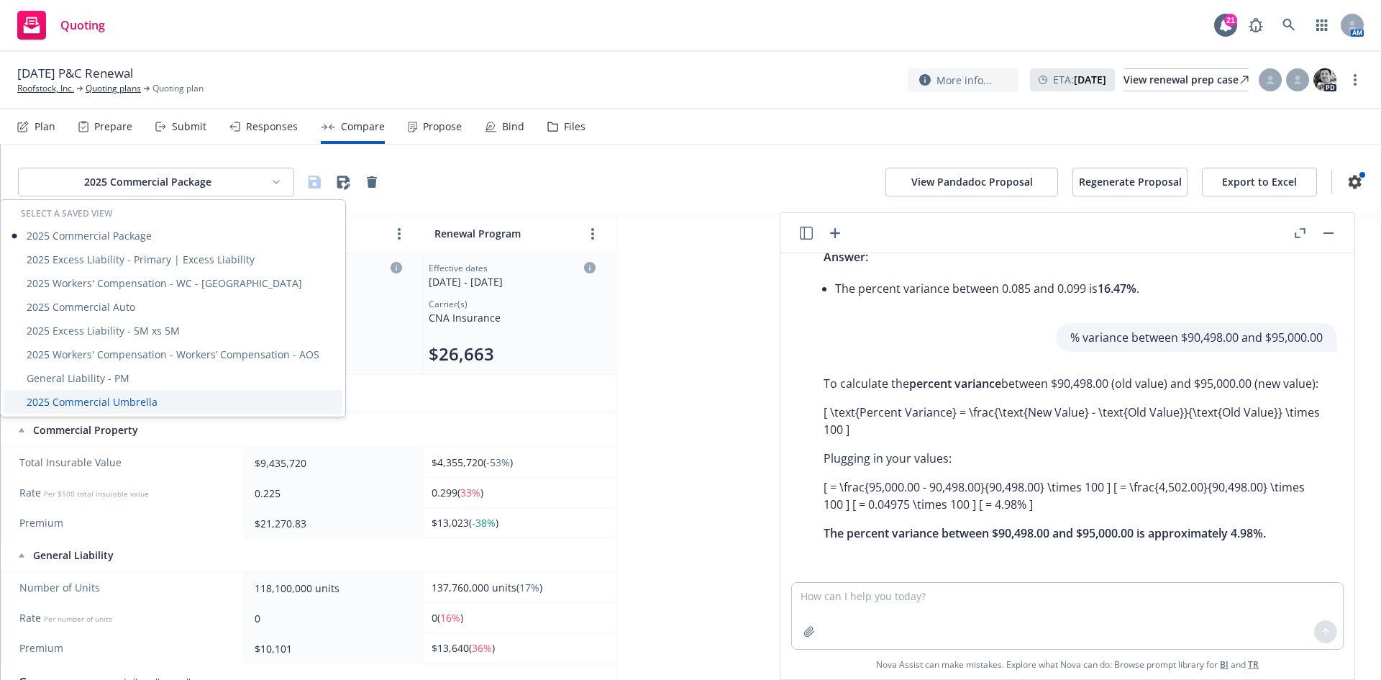
click at [92, 401] on div "2025 Commercial Umbrella" at bounding box center [173, 402] width 339 height 24
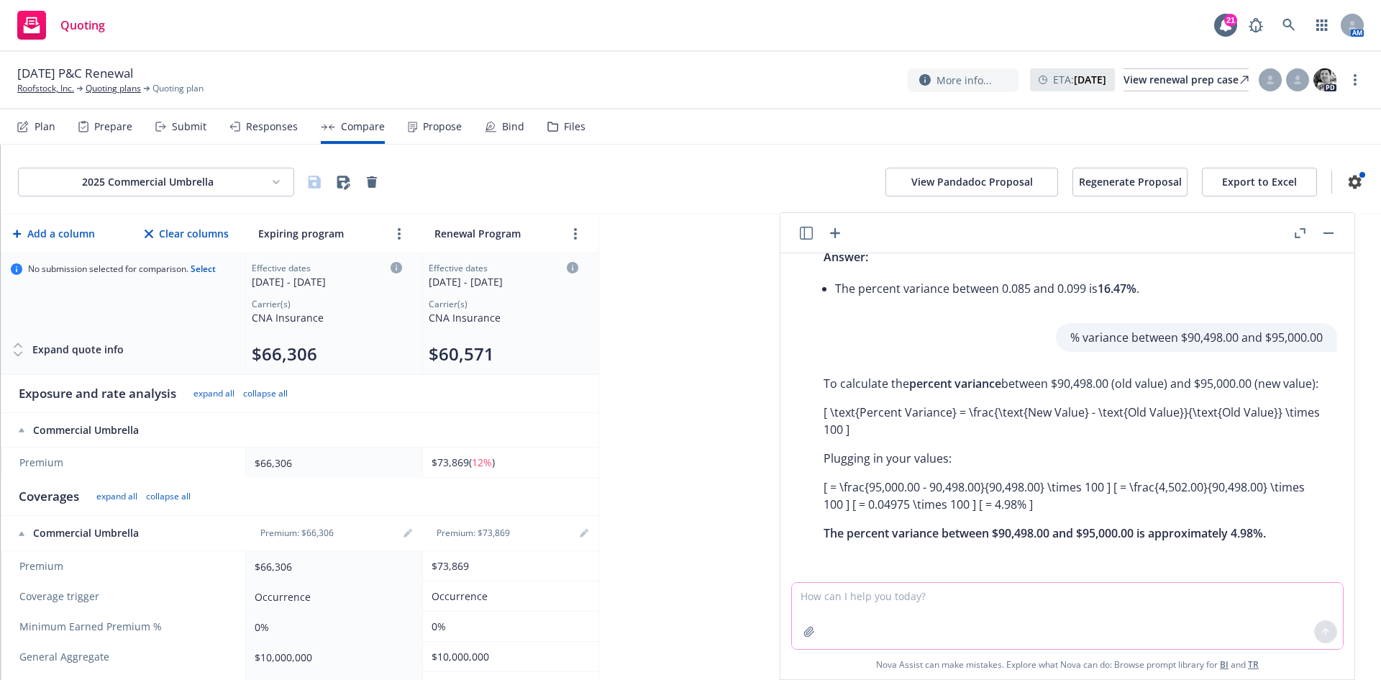
click at [968, 619] on textarea at bounding box center [1067, 616] width 551 height 66
click at [899, 596] on textarea "% variance between 66,306 and $" at bounding box center [1067, 616] width 551 height 66
click at [1015, 597] on textarea "% variance between $66,306 and $" at bounding box center [1067, 616] width 551 height 66
type textarea "% variance between $66,306 and $71,994"
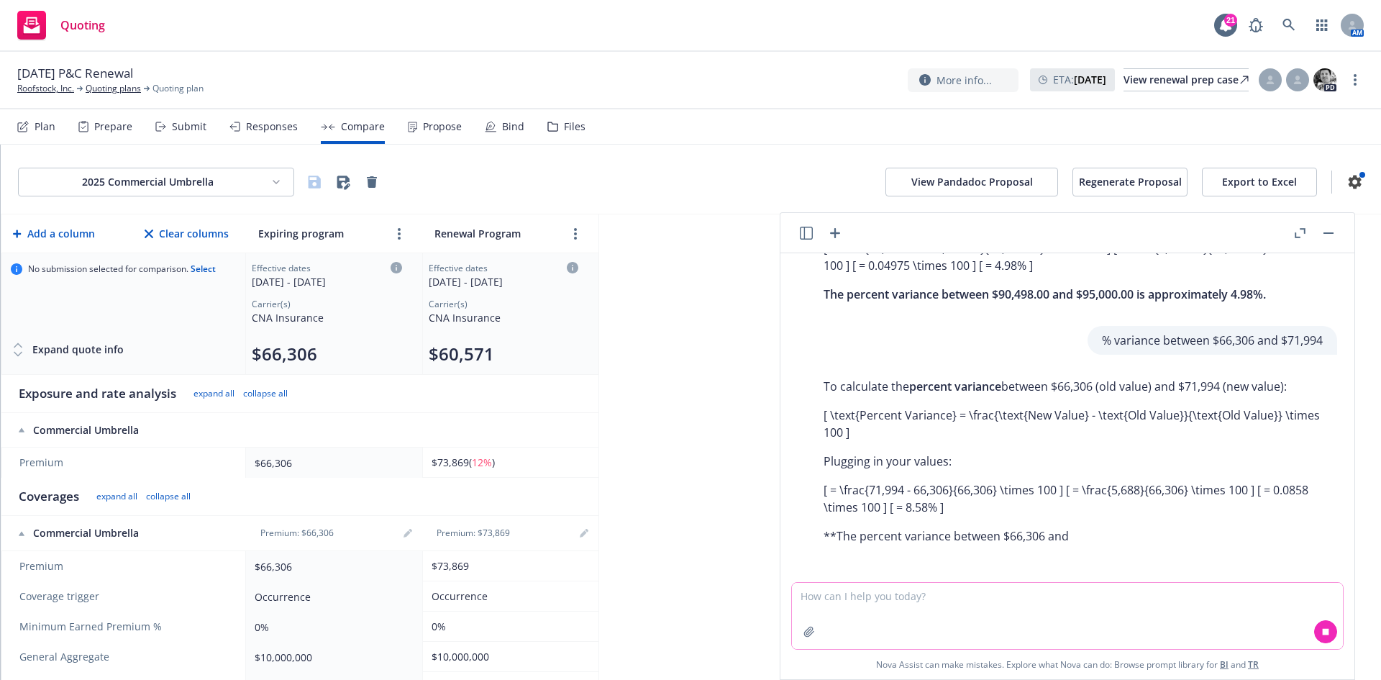
scroll to position [926, 0]
